Goal: Transaction & Acquisition: Purchase product/service

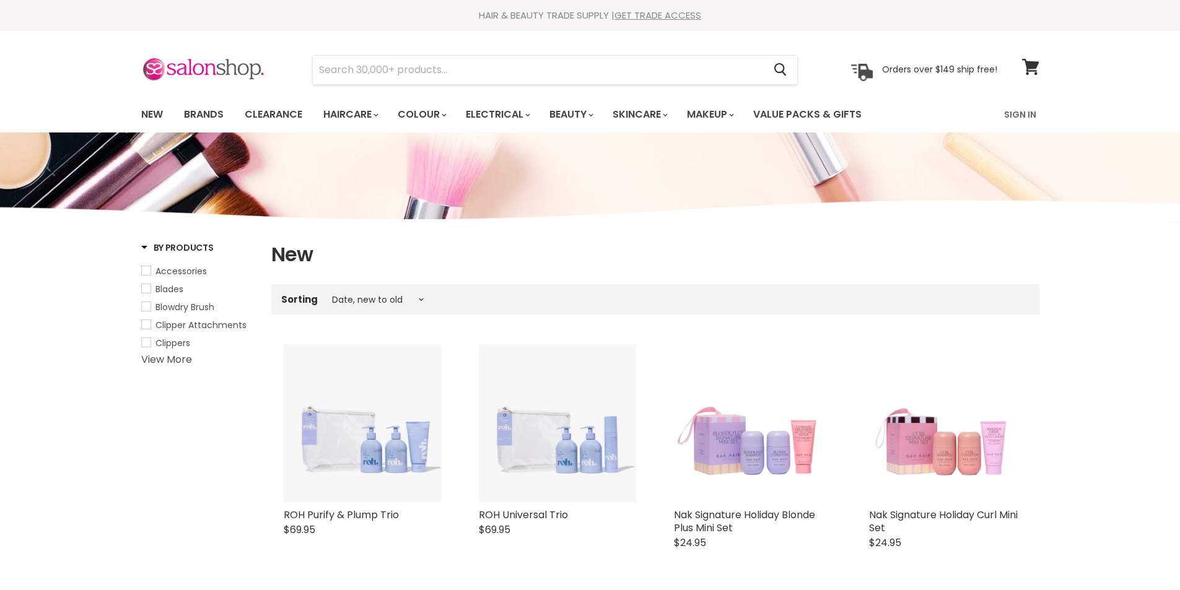
select select "created-descending"
click at [211, 115] on link "Brands" at bounding box center [204, 115] width 58 height 26
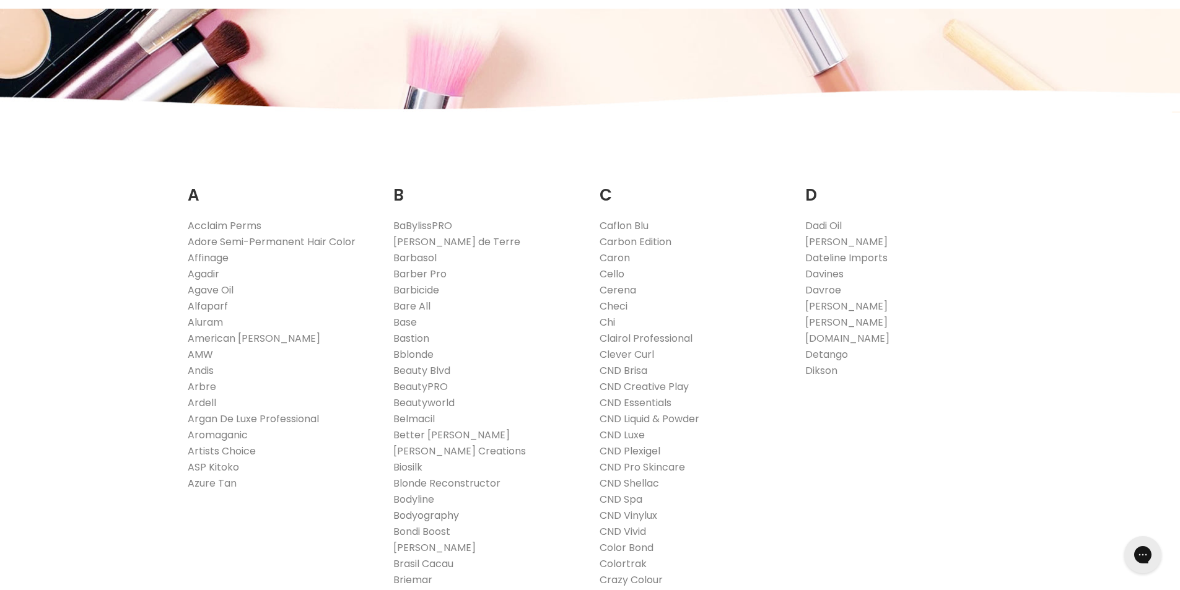
click at [448, 514] on link "Bodyography" at bounding box center [426, 516] width 66 height 14
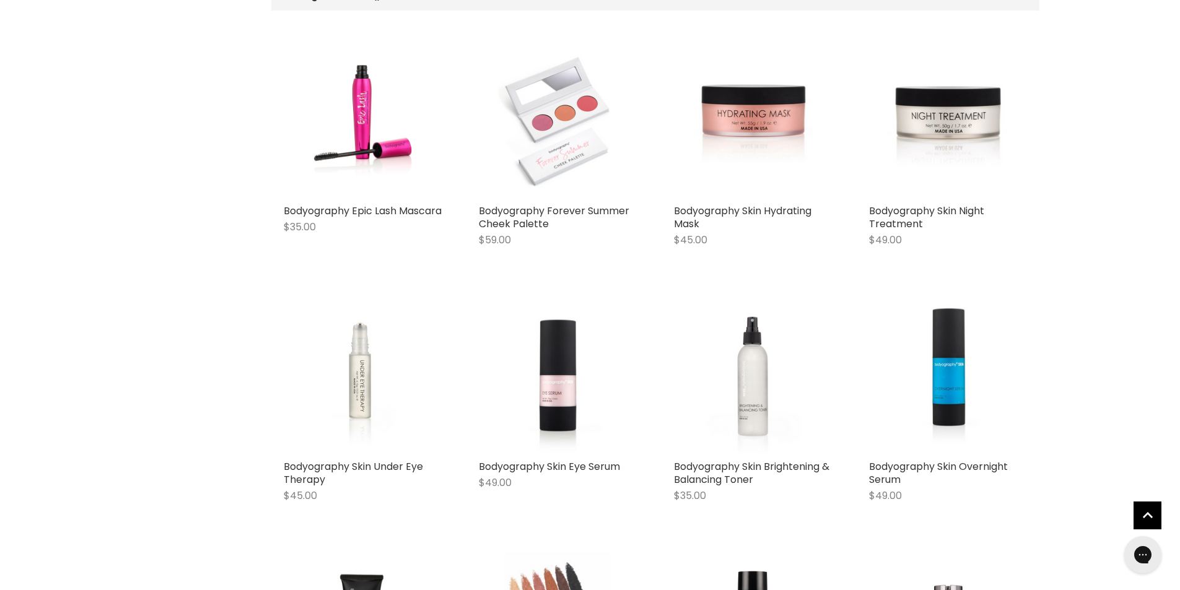
scroll to position [495, 0]
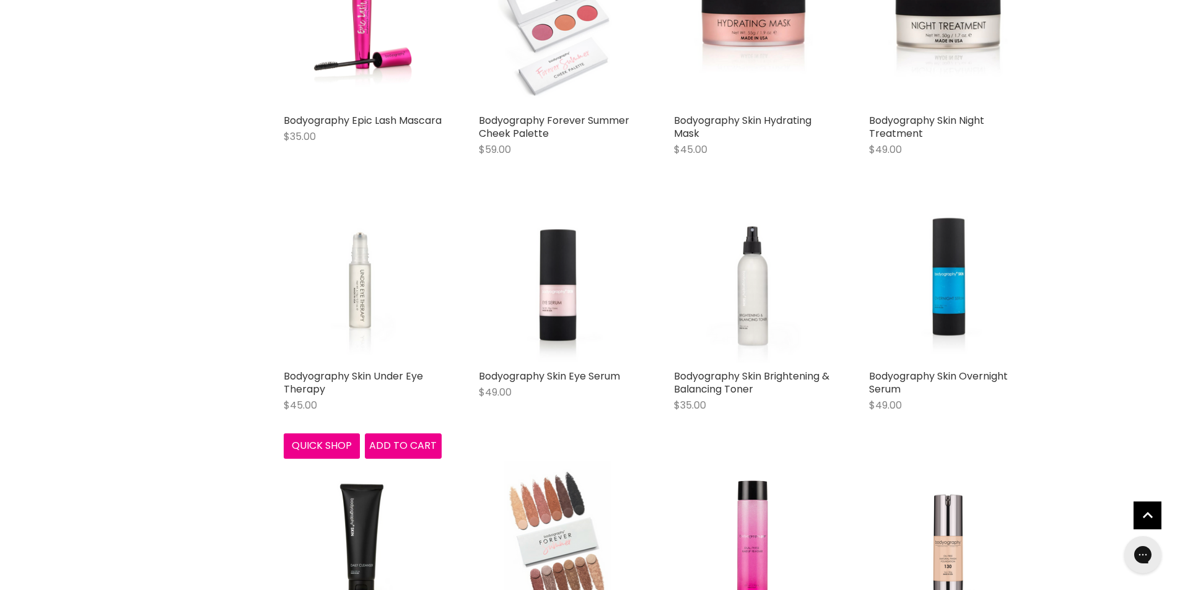
click at [362, 305] on img "Main content" at bounding box center [362, 285] width 120 height 158
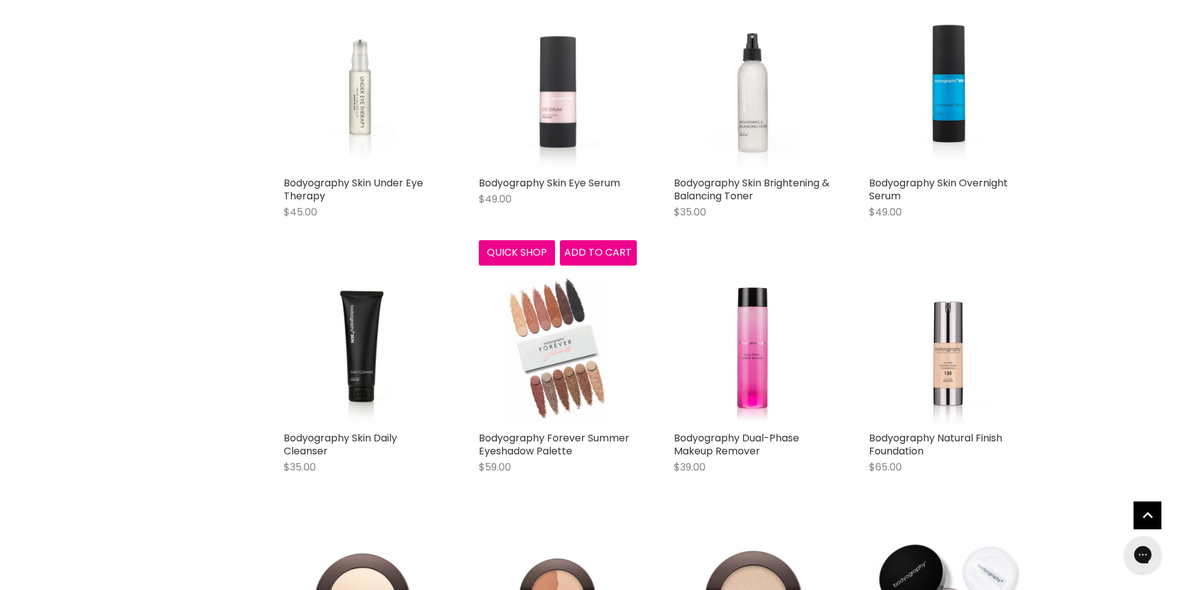
click at [559, 121] on img "Main content" at bounding box center [558, 91] width 120 height 158
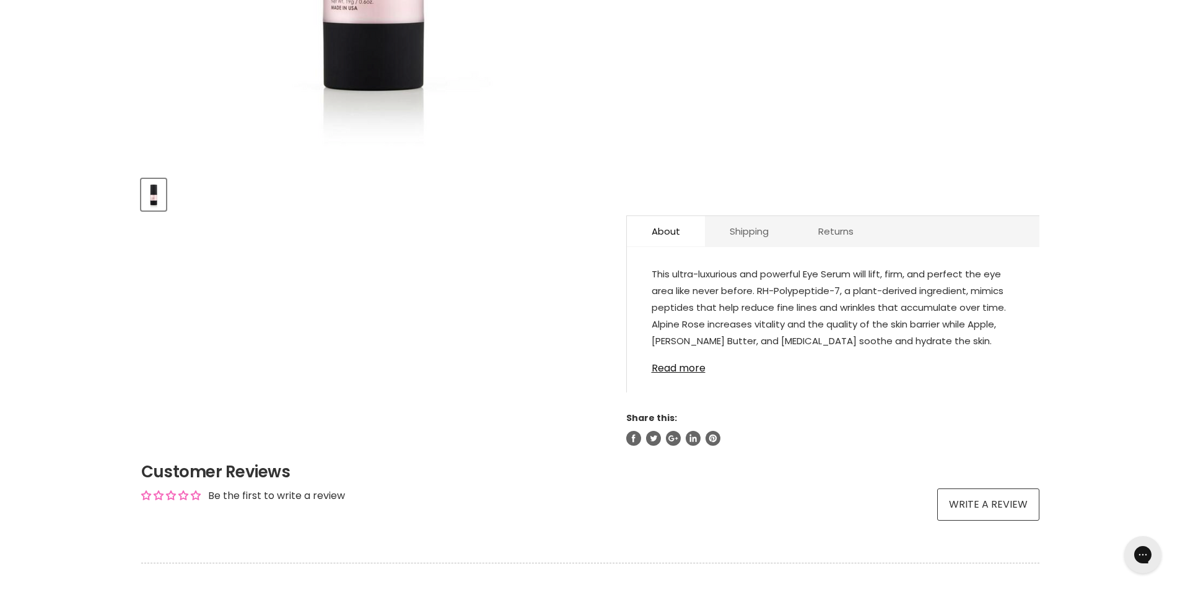
scroll to position [496, 0]
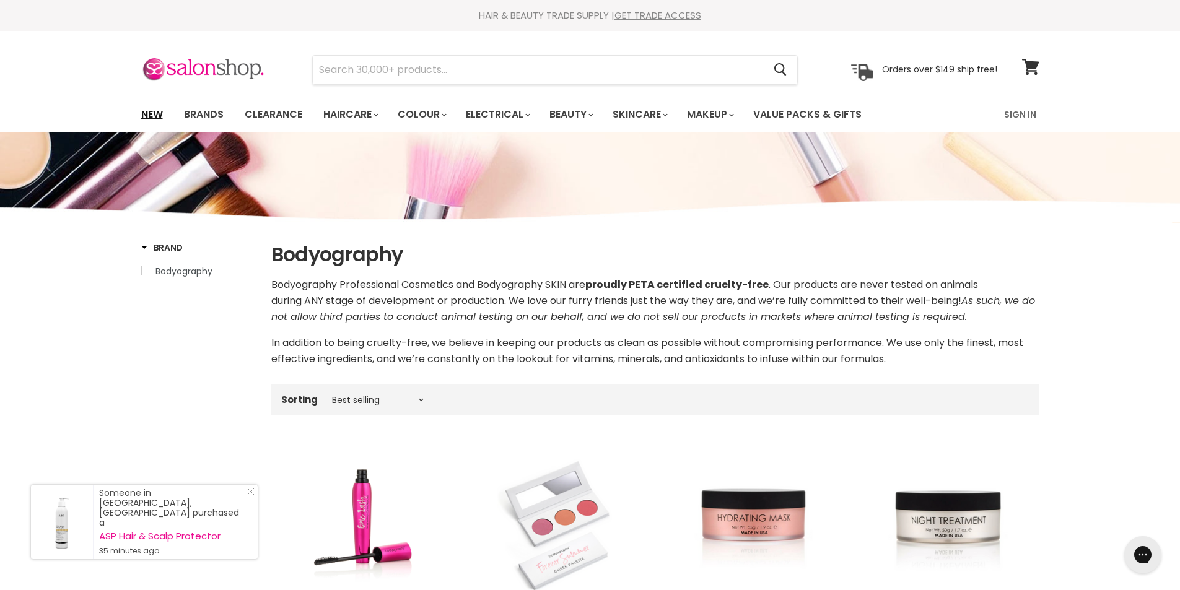
click at [158, 114] on link "New" at bounding box center [152, 115] width 40 height 26
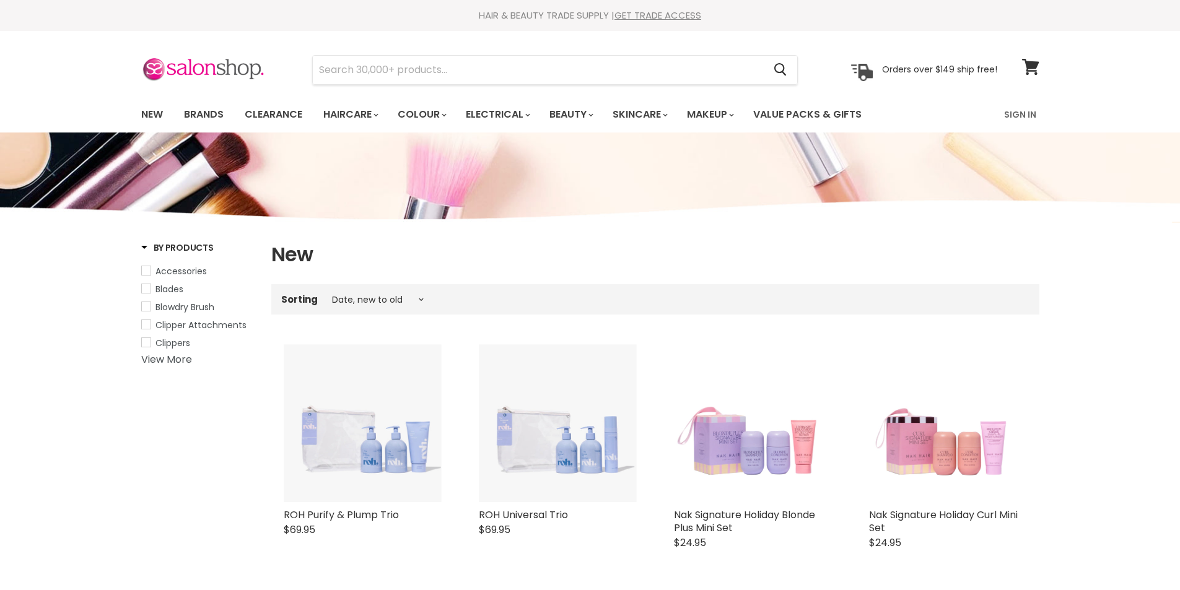
select select "created-descending"
click at [151, 118] on link "New" at bounding box center [152, 115] width 40 height 26
select select "created-descending"
